Goal: Task Accomplishment & Management: Manage account settings

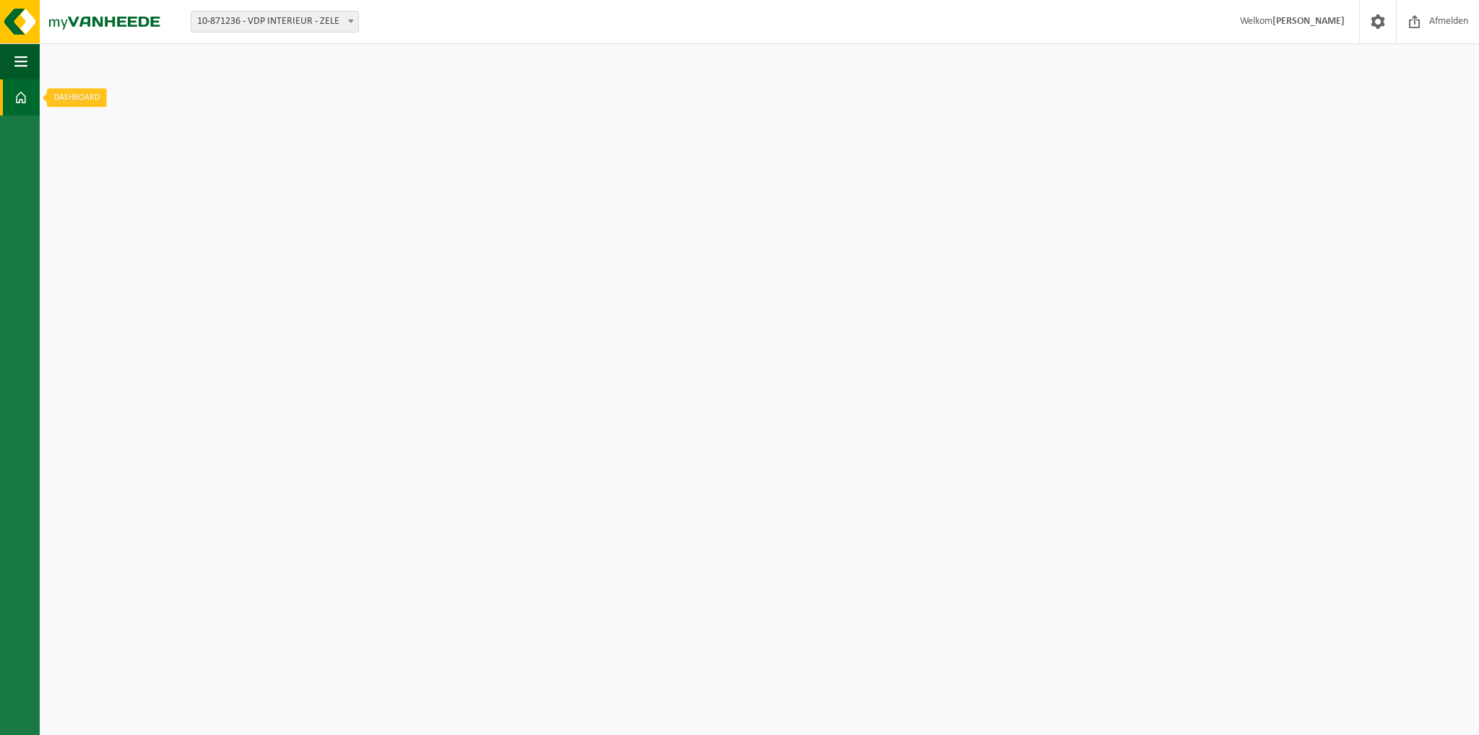
click at [22, 99] on span at bounding box center [20, 97] width 13 height 36
click at [1288, 23] on strong "[PERSON_NAME]" at bounding box center [1309, 21] width 72 height 11
click at [1280, 23] on strong "[PERSON_NAME]" at bounding box center [1309, 21] width 72 height 11
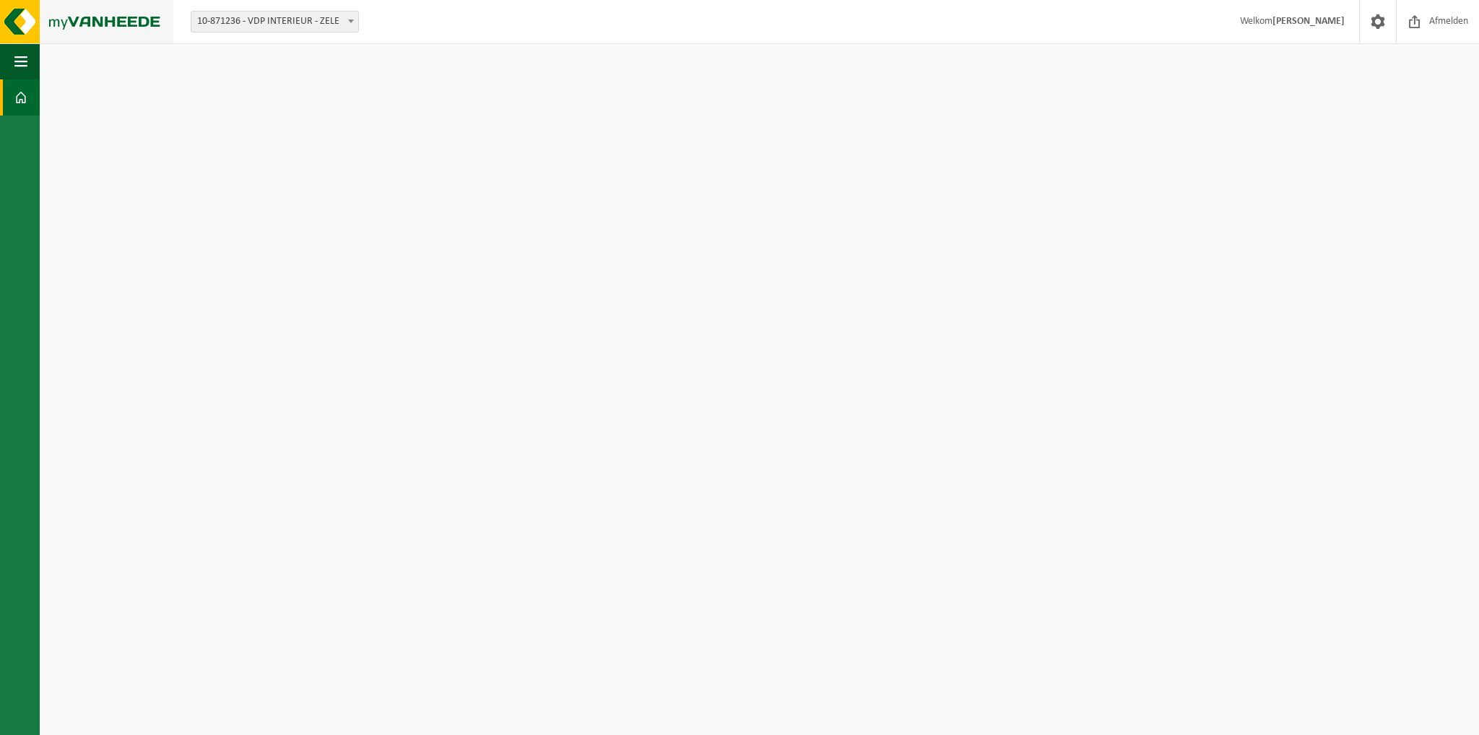
click at [14, 12] on img at bounding box center [86, 21] width 173 height 43
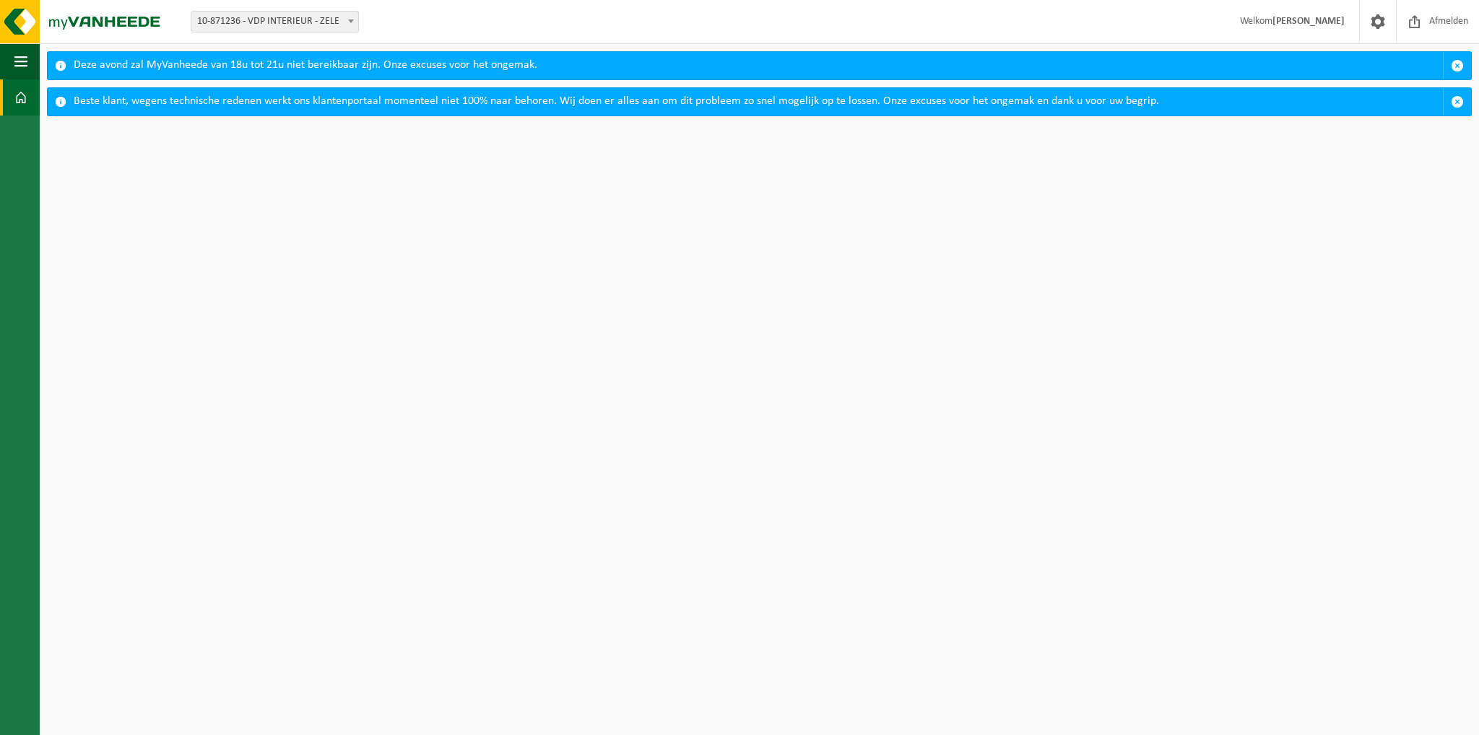
click at [347, 24] on span at bounding box center [351, 21] width 14 height 19
click at [249, 194] on html "Vestiging: 10-871236 - VDP INTERIEUR - ZELE 10-871236 - VDP INTERIEUR - ZELE We…" at bounding box center [739, 367] width 1479 height 735
click at [352, 20] on b at bounding box center [351, 22] width 6 height 4
click at [1460, 101] on span "button" at bounding box center [1457, 101] width 13 height 13
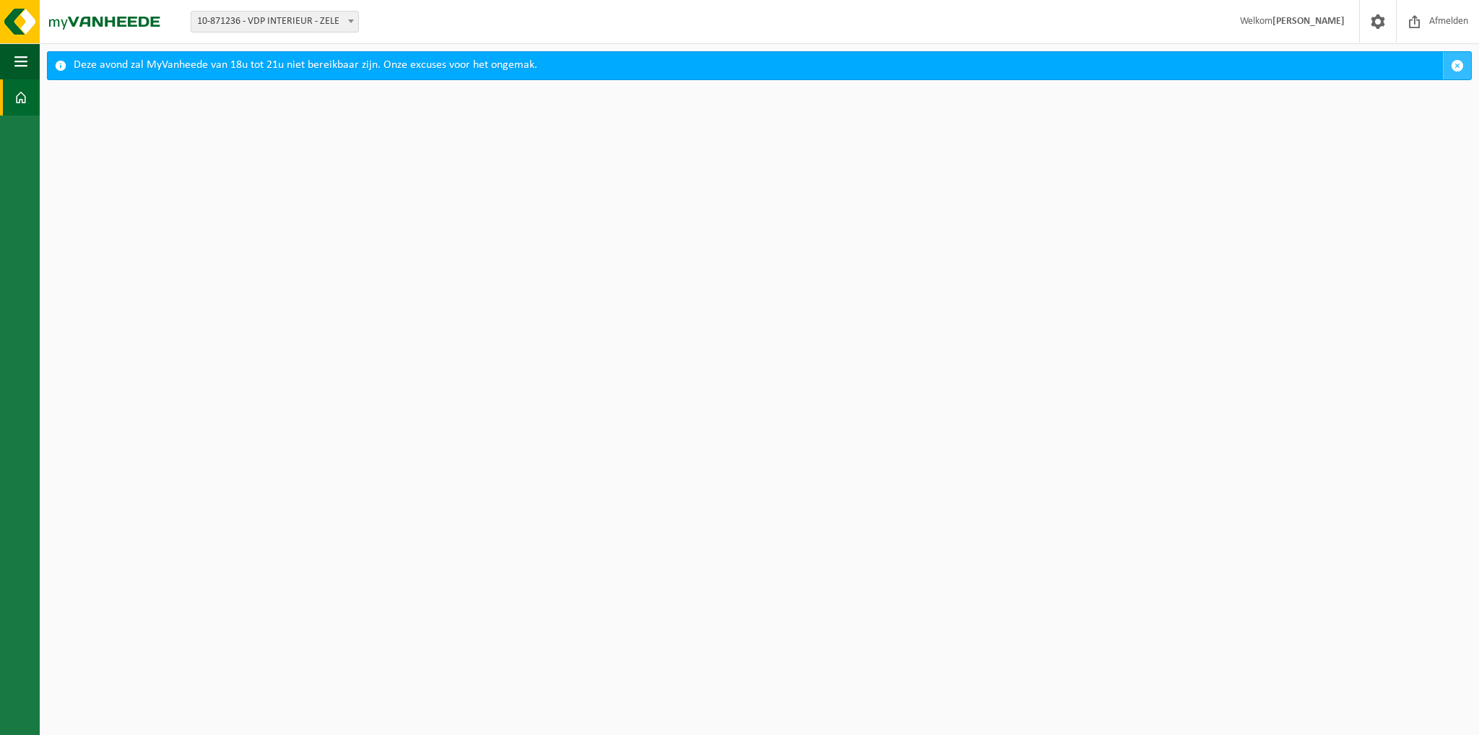
click at [1459, 66] on span "button" at bounding box center [1457, 65] width 13 height 13
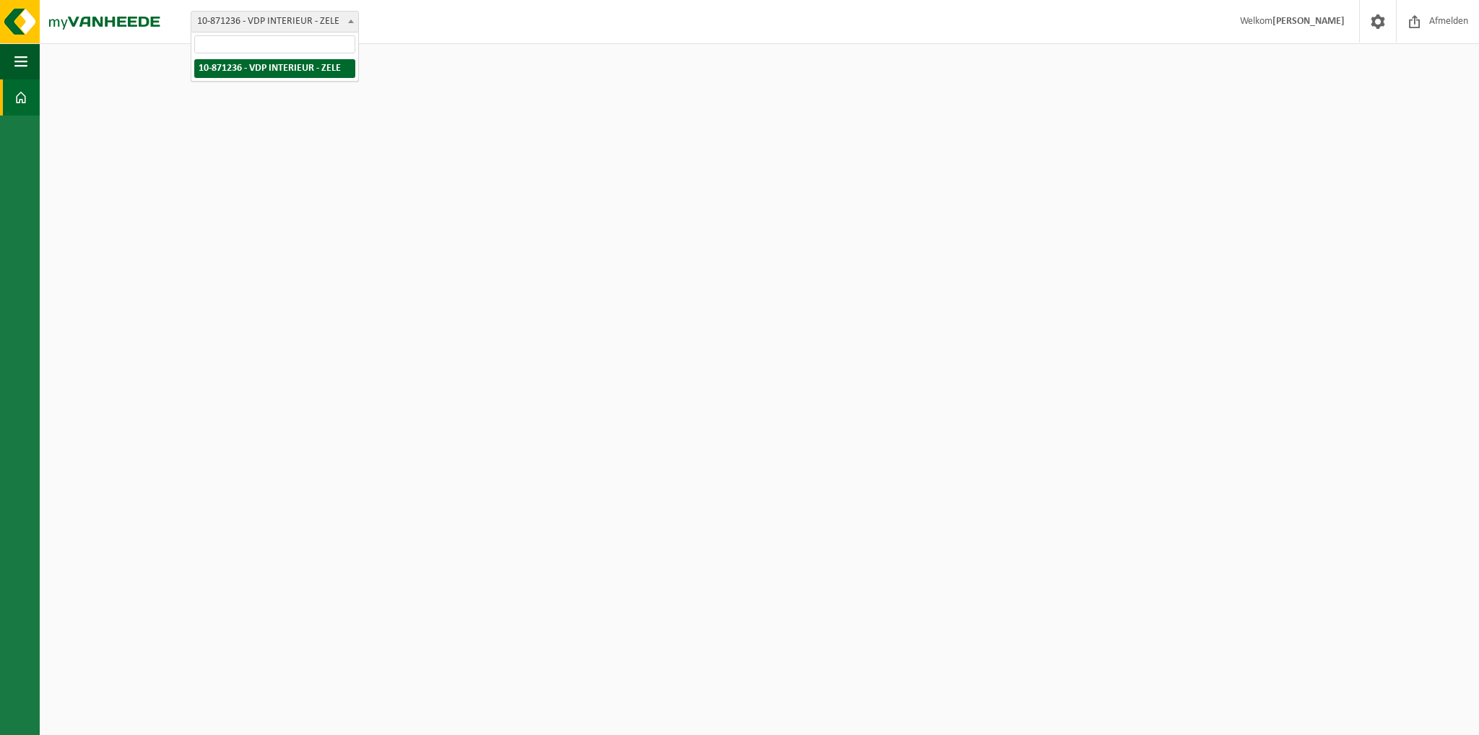
click at [352, 22] on b at bounding box center [351, 22] width 6 height 4
click at [334, 108] on html "Vestiging: 10-871236 - VDP INTERIEUR - ZELE 10-871236 - VDP INTERIEUR - [PERSON…" at bounding box center [739, 367] width 1479 height 735
click at [334, 108] on html "Vestiging: 10-871236 - VDP INTERIEUR - ZELE 10-871236 - VDP INTERIEUR - ZELE We…" at bounding box center [739, 367] width 1479 height 735
click at [20, 103] on span at bounding box center [20, 97] width 13 height 36
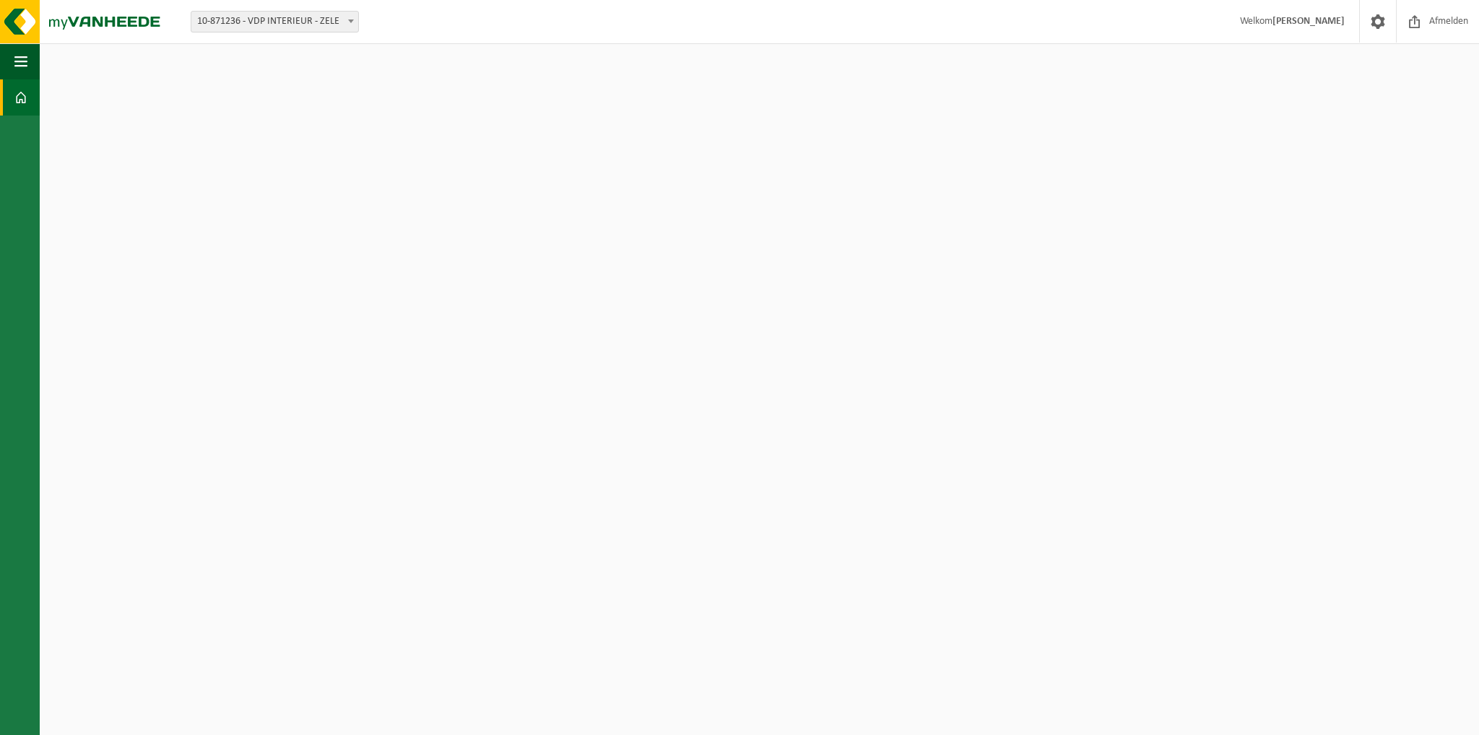
click at [20, 103] on span at bounding box center [20, 97] width 13 height 36
